Goal: Task Accomplishment & Management: Use online tool/utility

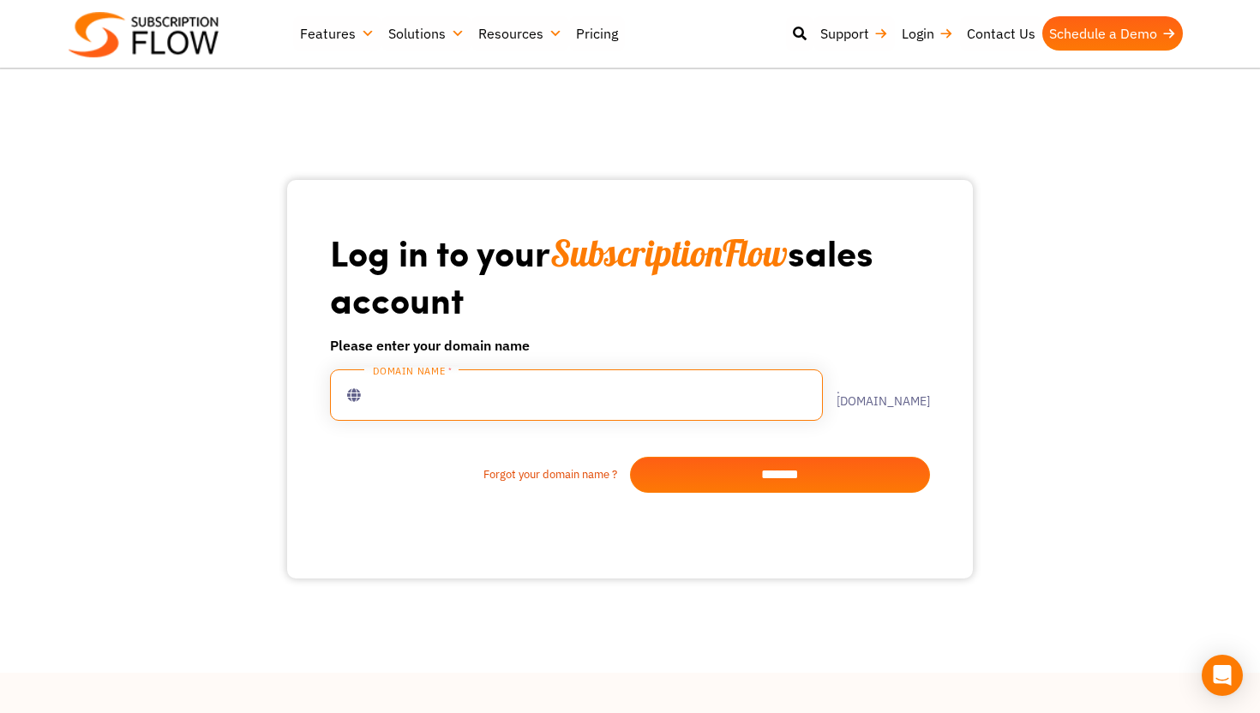
click at [569, 385] on input "text" at bounding box center [576, 394] width 493 height 51
type input "*"
type input "**********"
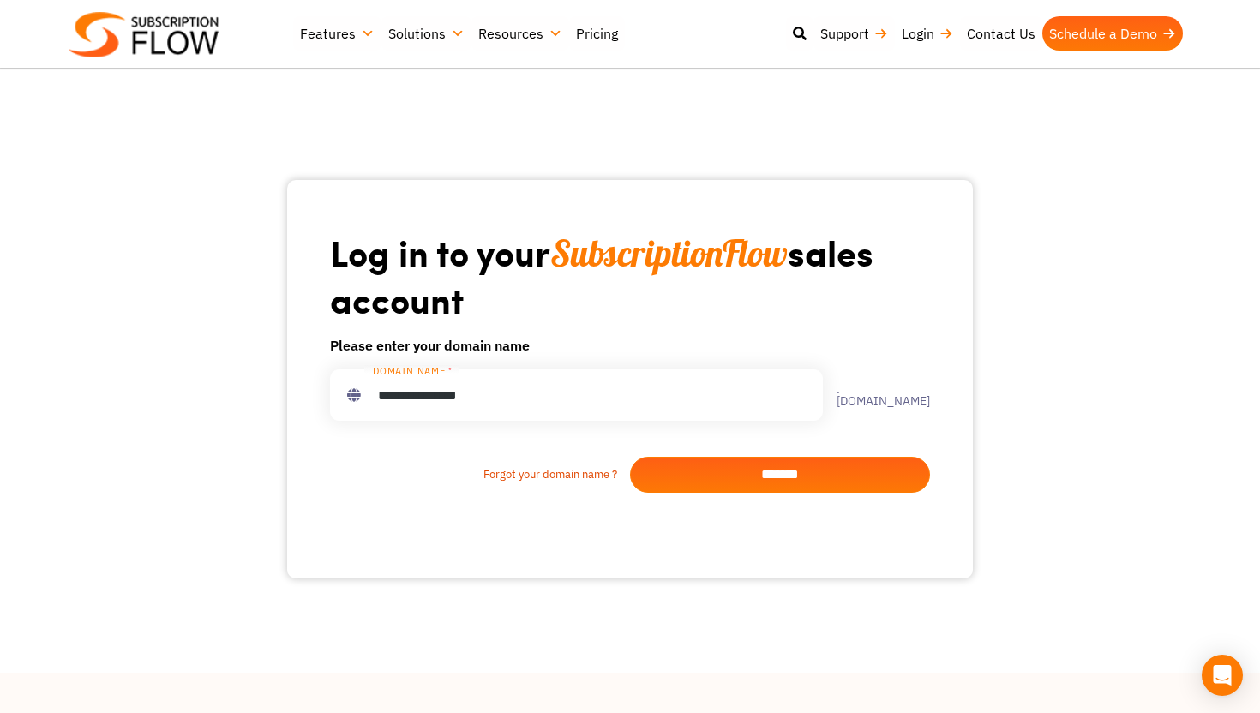
click at [888, 465] on input "*******" at bounding box center [780, 475] width 300 height 36
